Goal: Find specific page/section: Find specific page/section

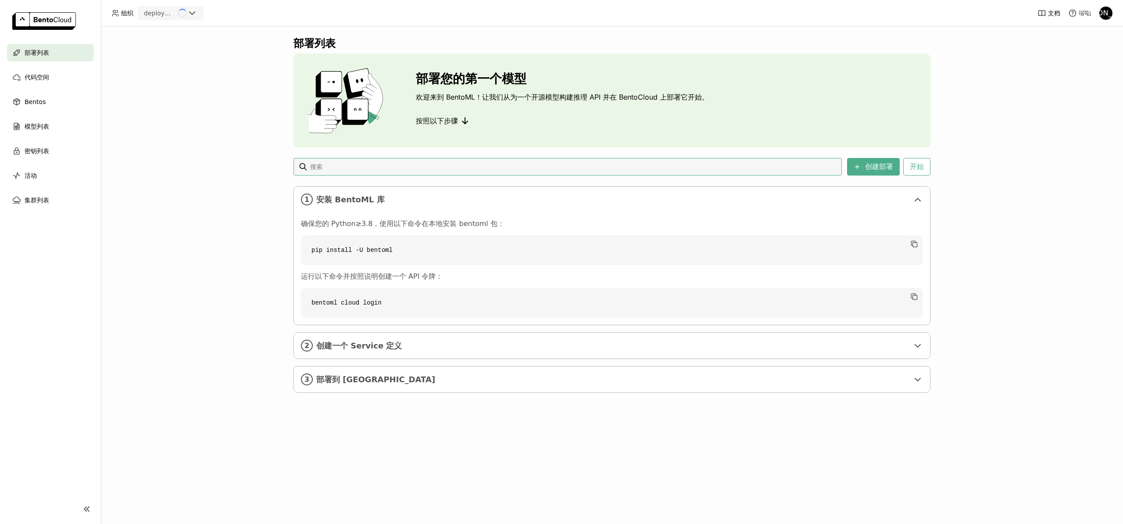
click at [1113, 13] on header "组织 deployment Loading 文档 帮助 [PERSON_NAME]" at bounding box center [561, 13] width 1123 height 26
click at [1110, 12] on div "[PERSON_NAME]" at bounding box center [1105, 13] width 13 height 13
click at [1089, 36] on span "管理面板" at bounding box center [1095, 34] width 25 height 8
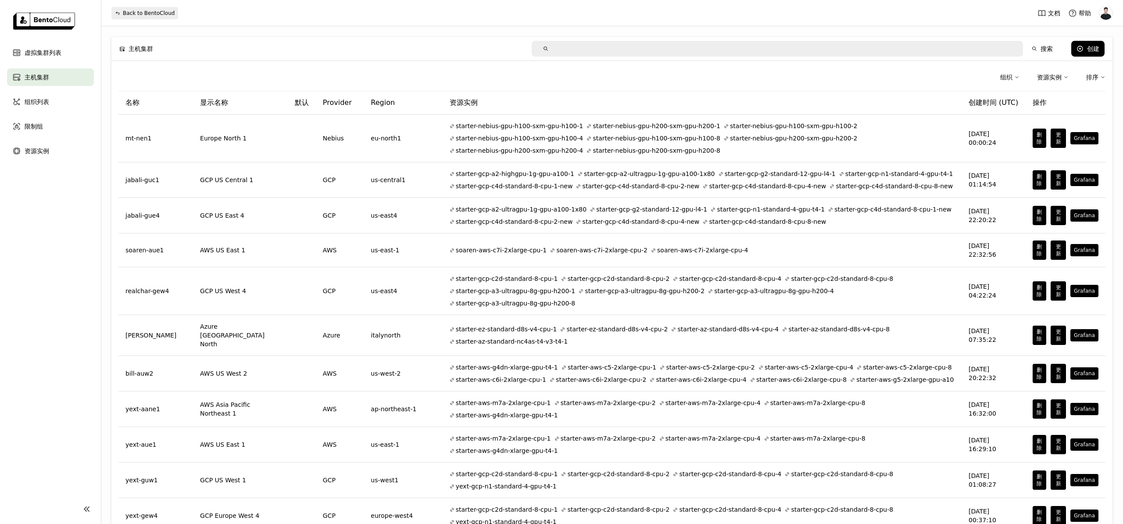
drag, startPoint x: 970, startPoint y: 73, endPoint x: 1001, endPoint y: 75, distance: 30.3
click at [970, 73] on div "组织 资源实例 排序" at bounding box center [611, 79] width 987 height 23
click at [1001, 75] on div "组织" at bounding box center [1006, 77] width 12 height 10
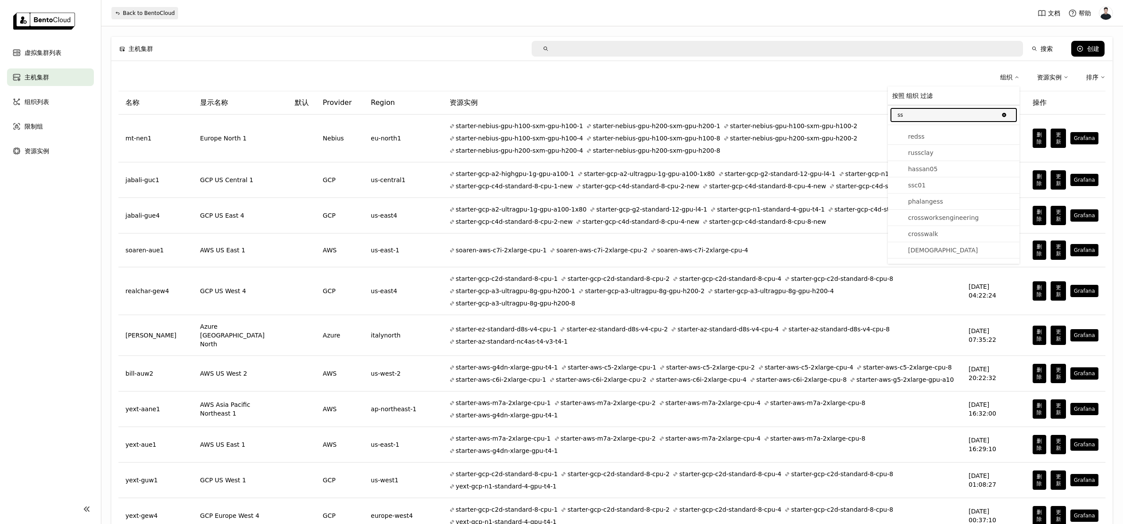
type input "s"
click at [43, 97] on span "组织列表" at bounding box center [37, 102] width 25 height 11
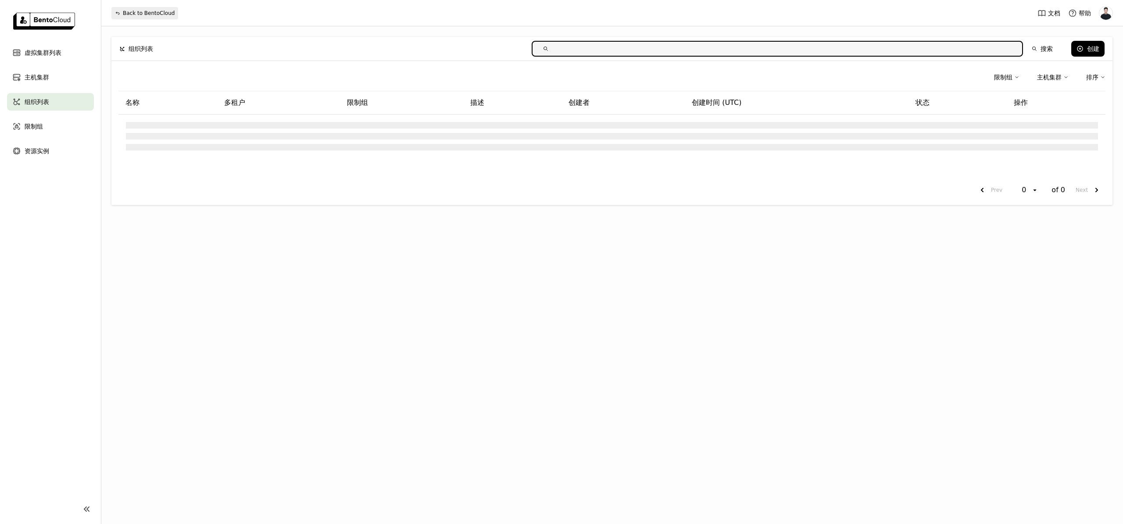
click at [72, 232] on nav "虚拟集群列表 主机集群 组织列表 限制组 资源实例" at bounding box center [50, 264] width 101 height 440
